Goal: Navigation & Orientation: Find specific page/section

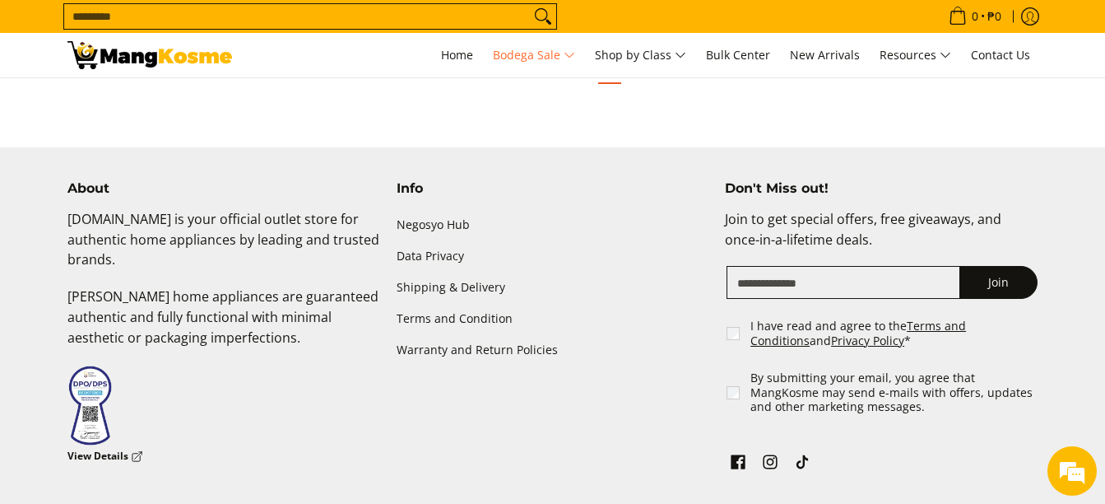
scroll to position [3605, 0]
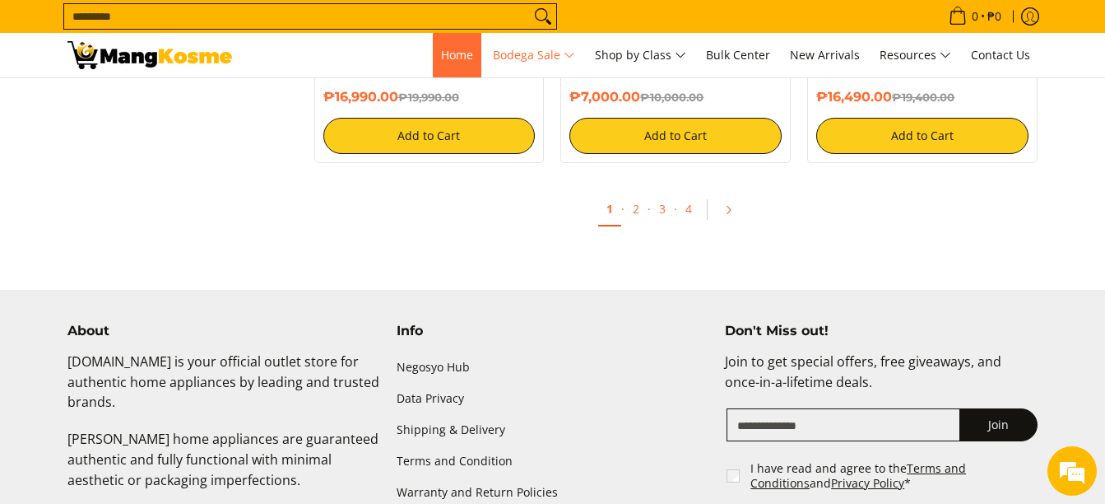
click at [441, 49] on span "Home" at bounding box center [457, 55] width 32 height 16
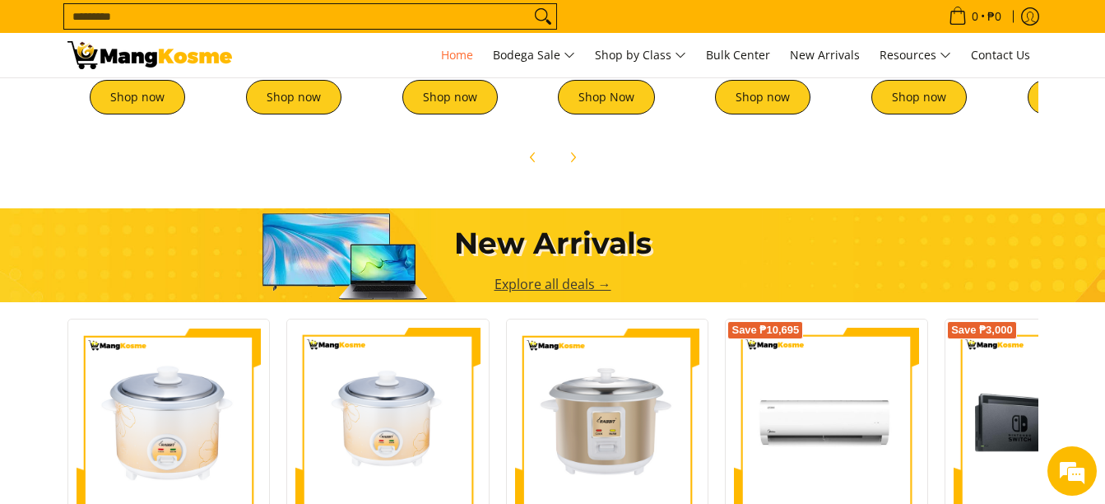
click at [541, 281] on link "Explore all deals →" at bounding box center [552, 284] width 117 height 18
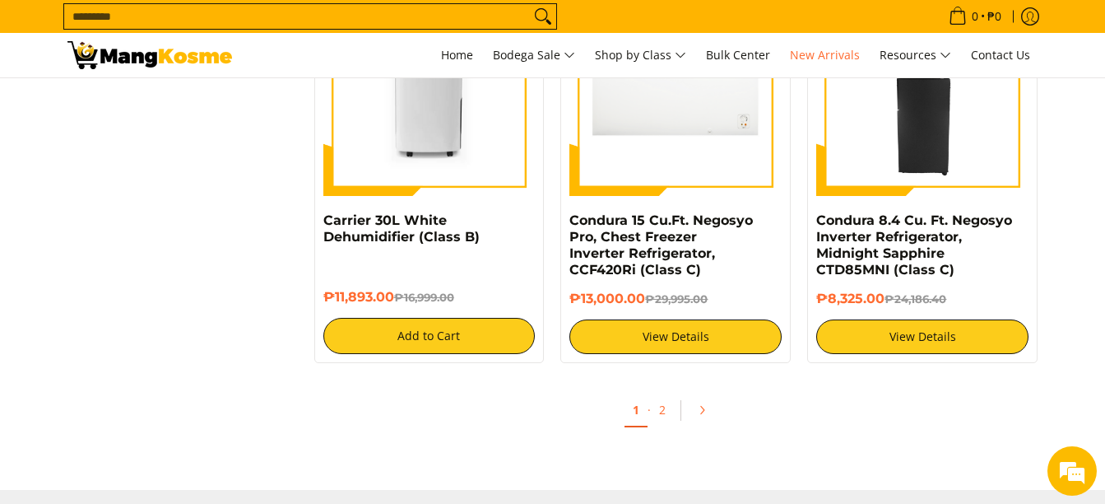
scroll to position [3127, 0]
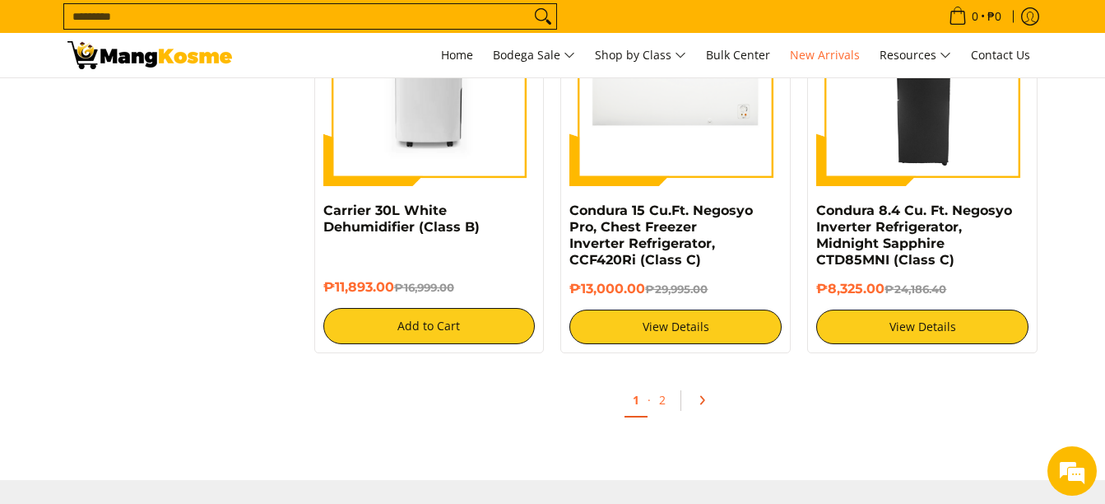
click at [704, 402] on icon "Pagination" at bounding box center [702, 400] width 12 height 12
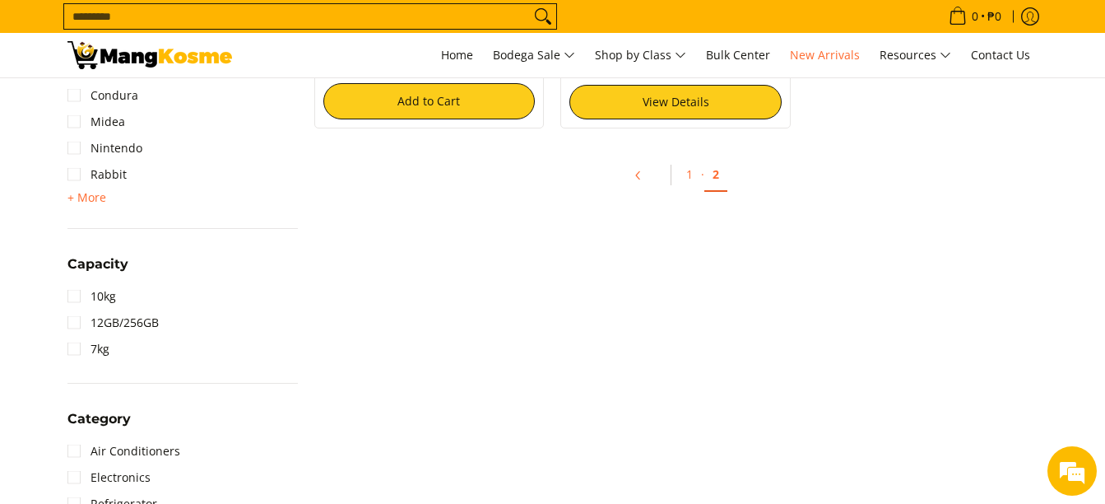
scroll to position [658, 0]
